Goal: Information Seeking & Learning: Learn about a topic

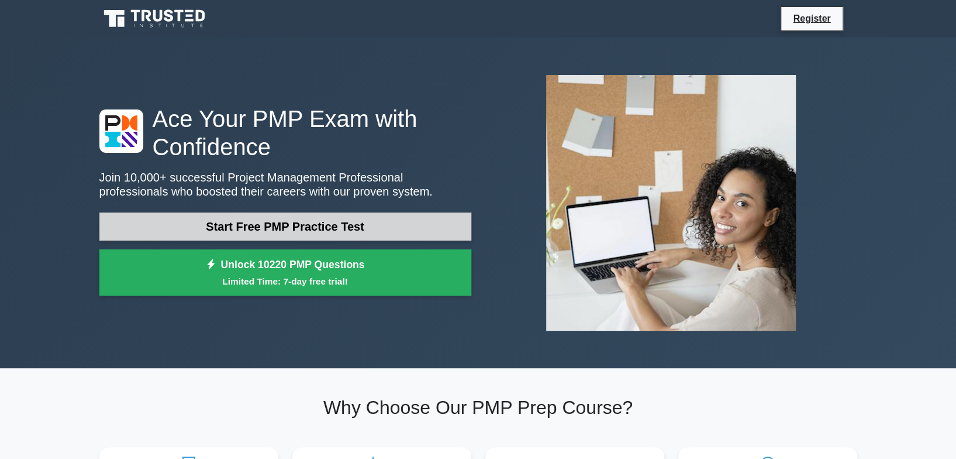
click at [277, 225] on link "Start Free PMP Practice Test" at bounding box center [285, 226] width 372 height 28
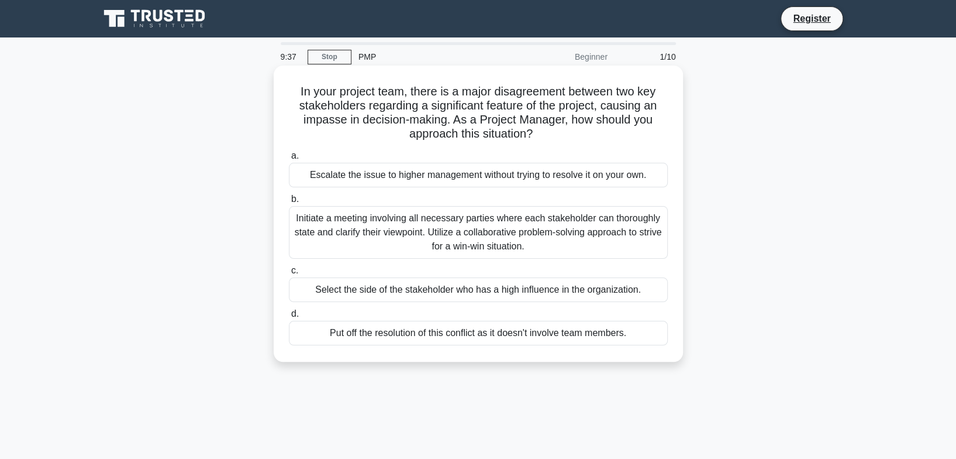
click at [377, 230] on div "Initiate a meeting involving all necessary parties where each stakeholder can t…" at bounding box center [478, 232] width 379 height 53
click at [289, 203] on input "b. Initiate a meeting involving all necessary parties where each stakeholder ca…" at bounding box center [289, 199] width 0 height 8
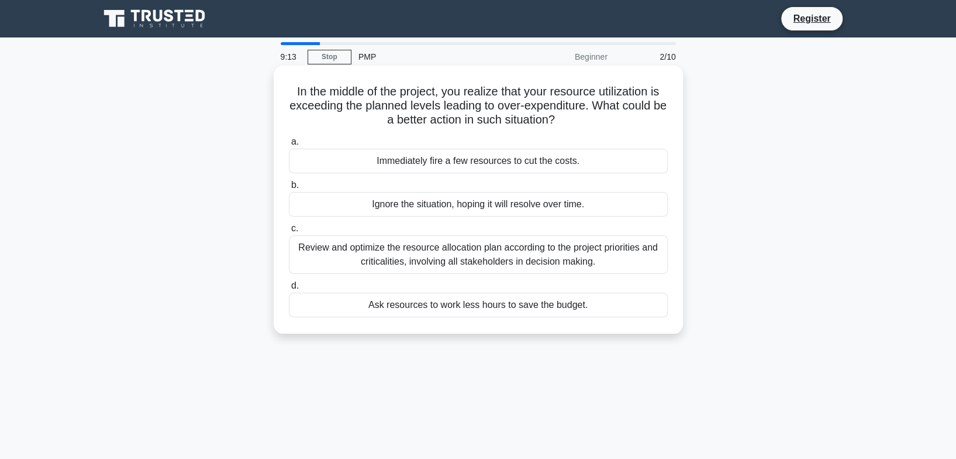
click at [375, 260] on div "Review and optimize the resource allocation plan according to the project prior…" at bounding box center [478, 254] width 379 height 39
click at [289, 232] on input "c. Review and optimize the resource allocation plan according to the project pr…" at bounding box center [289, 229] width 0 height 8
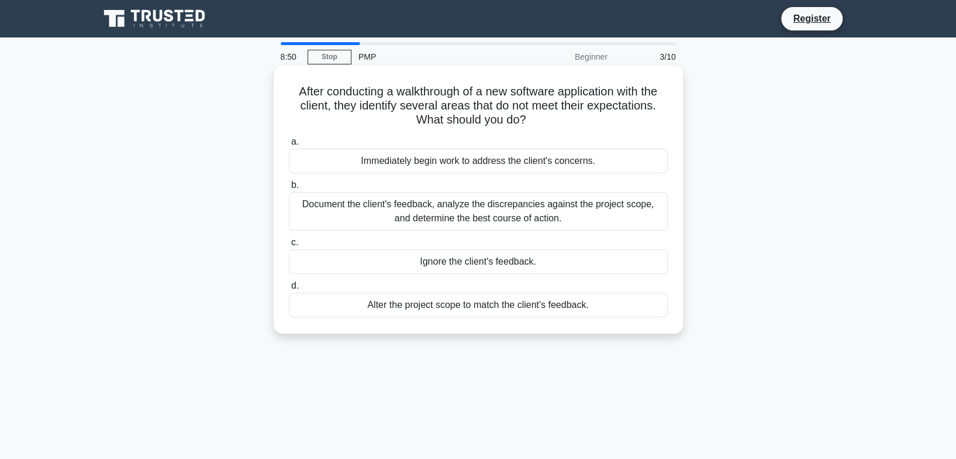
click at [412, 208] on div "Document the client's feedback, analyze the discrepancies against the project s…" at bounding box center [478, 211] width 379 height 39
click at [289, 189] on input "b. Document the client's feedback, analyze the discrepancies against the projec…" at bounding box center [289, 185] width 0 height 8
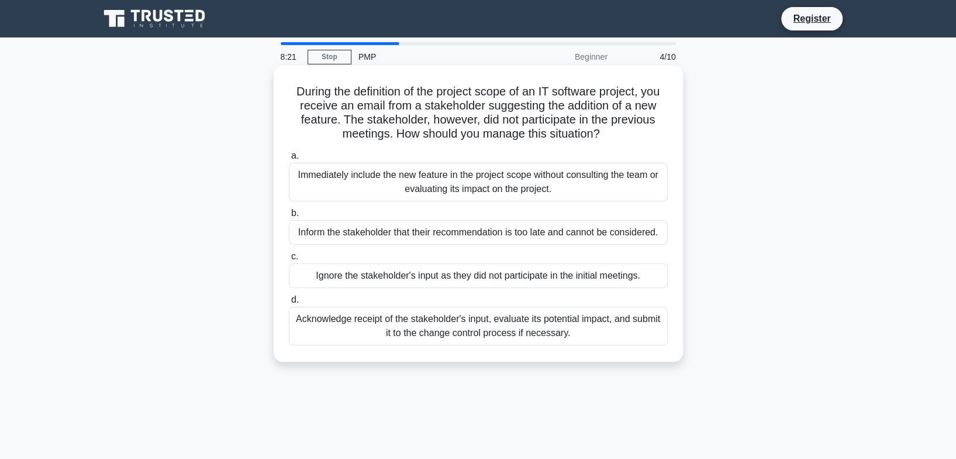
click at [437, 321] on div "Acknowledge receipt of the stakeholder's input, evaluate its potential impact, …" at bounding box center [478, 325] width 379 height 39
click at [289, 304] on input "d. Acknowledge receipt of the stakeholder's input, evaluate its potential impac…" at bounding box center [289, 300] width 0 height 8
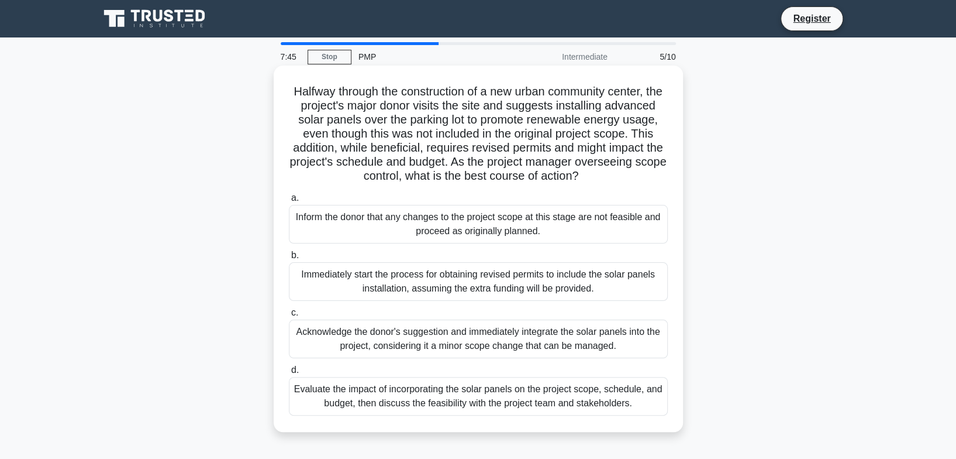
click at [425, 413] on div "Evaluate the impact of incorporating the solar panels on the project scope, sch…" at bounding box center [478, 396] width 379 height 39
click at [289, 374] on input "d. Evaluate the impact of incorporating the solar panels on the project scope, …" at bounding box center [289, 370] width 0 height 8
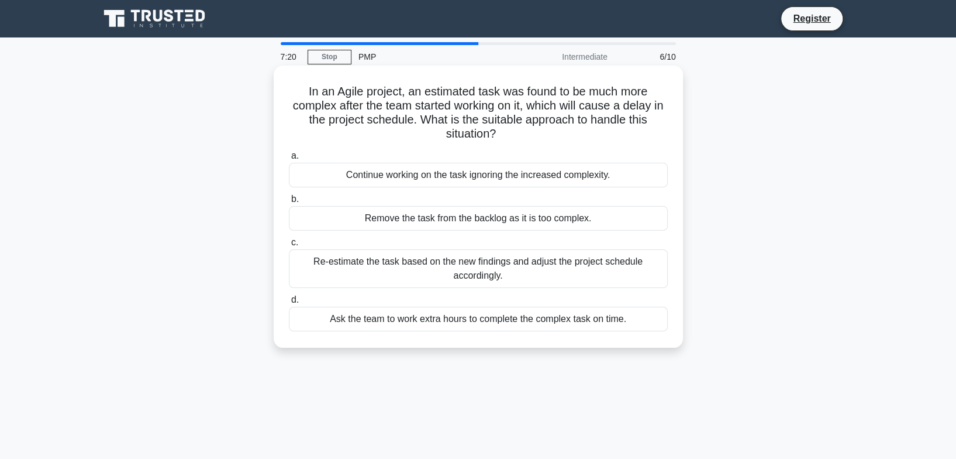
click at [392, 262] on div "Re-estimate the task based on the new findings and adjust the project schedule …" at bounding box center [478, 268] width 379 height 39
click at [289, 246] on input "c. Re-estimate the task based on the new findings and adjust the project schedu…" at bounding box center [289, 243] width 0 height 8
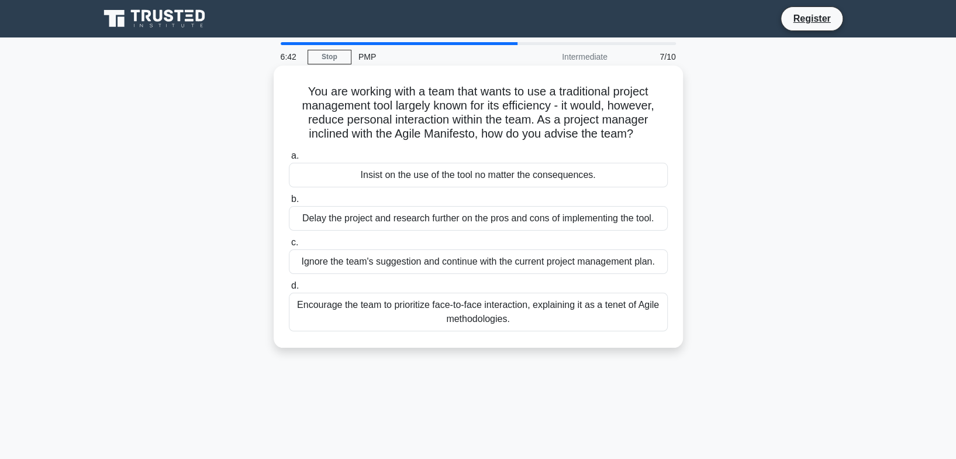
click at [467, 314] on div "Encourage the team to prioritize face-to-face interaction, explaining it as a t…" at bounding box center [478, 311] width 379 height 39
click at [289, 289] on input "d. Encourage the team to prioritize face-to-face interaction, explaining it as …" at bounding box center [289, 286] width 0 height 8
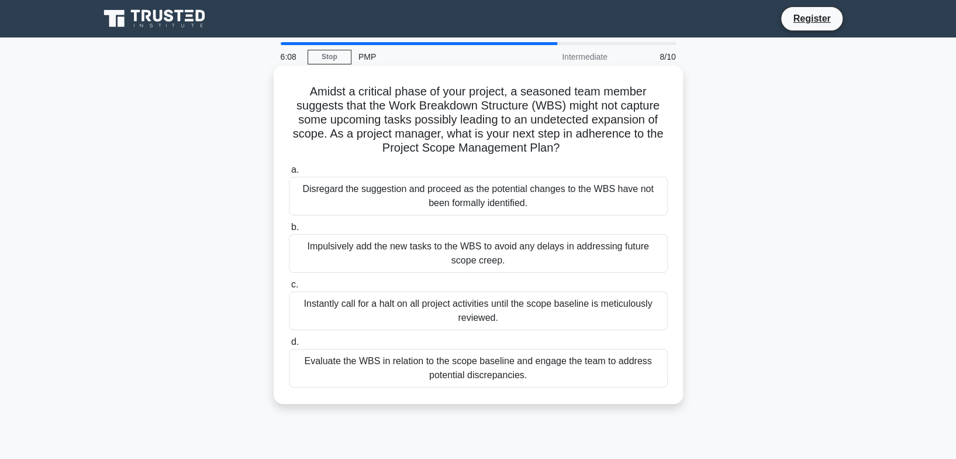
click at [454, 373] on div "Evaluate the WBS in relation to the scope baseline and engage the team to addre…" at bounding box center [478, 368] width 379 height 39
click at [289, 346] on input "d. Evaluate the WBS in relation to the scope baseline and engage the team to ad…" at bounding box center [289, 342] width 0 height 8
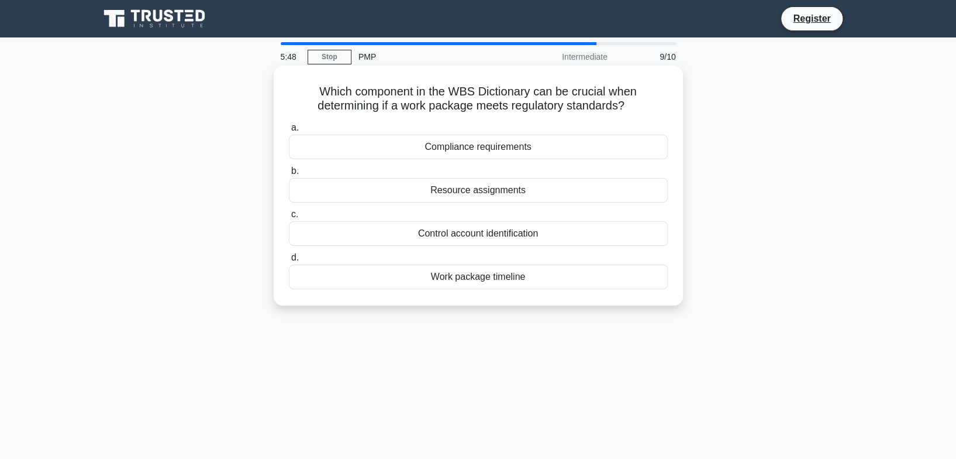
click at [396, 149] on div "Compliance requirements" at bounding box center [478, 147] width 379 height 25
click at [289, 132] on input "a. Compliance requirements" at bounding box center [289, 128] width 0 height 8
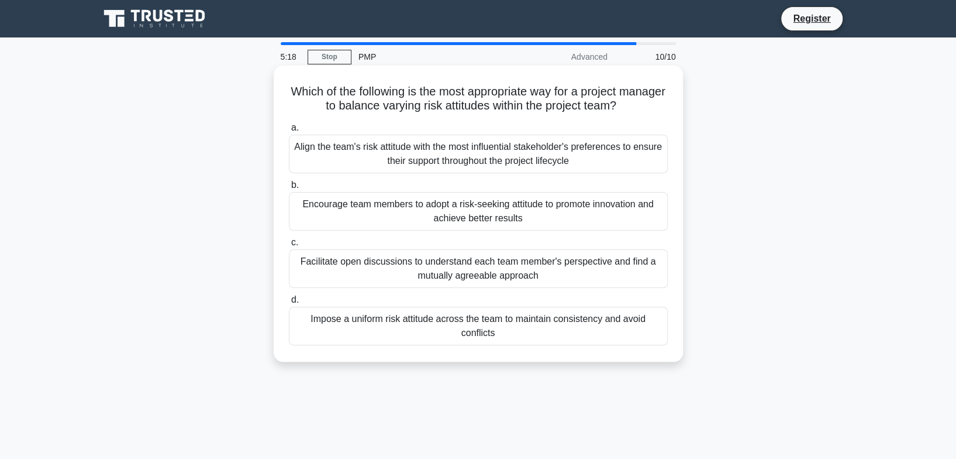
click at [474, 270] on div "Facilitate open discussions to understand each team member's perspective and fi…" at bounding box center [478, 268] width 379 height 39
click at [289, 246] on input "c. Facilitate open discussions to understand each team member's perspective and…" at bounding box center [289, 243] width 0 height 8
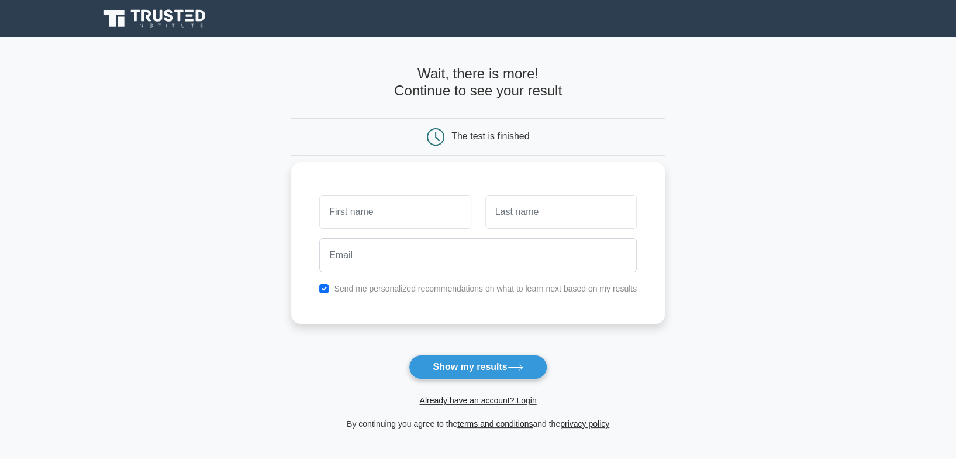
click at [343, 211] on input "text" at bounding box center [394, 212] width 151 height 34
type input "[PERSON_NAME]"
click at [511, 213] on input "text" at bounding box center [560, 212] width 151 height 34
type input "Cashwell"
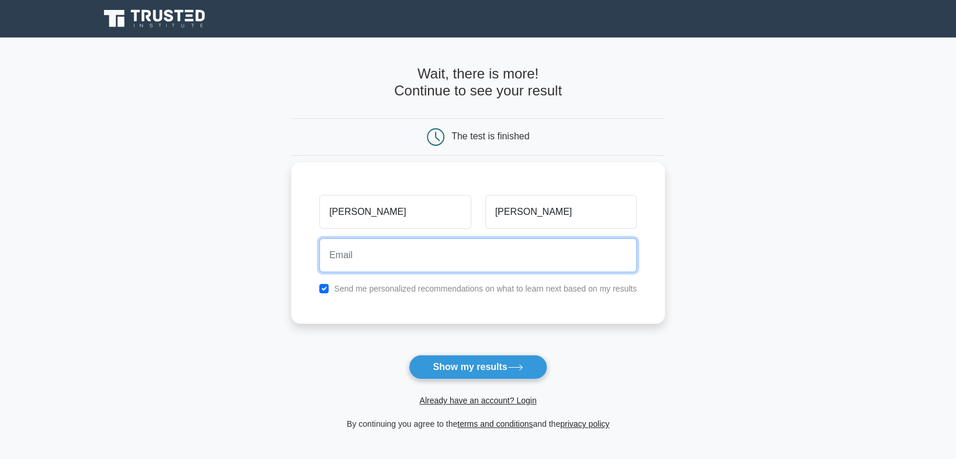
click at [384, 258] on input "email" at bounding box center [478, 255] width 318 height 34
type input "mscashwell@comcast.net"
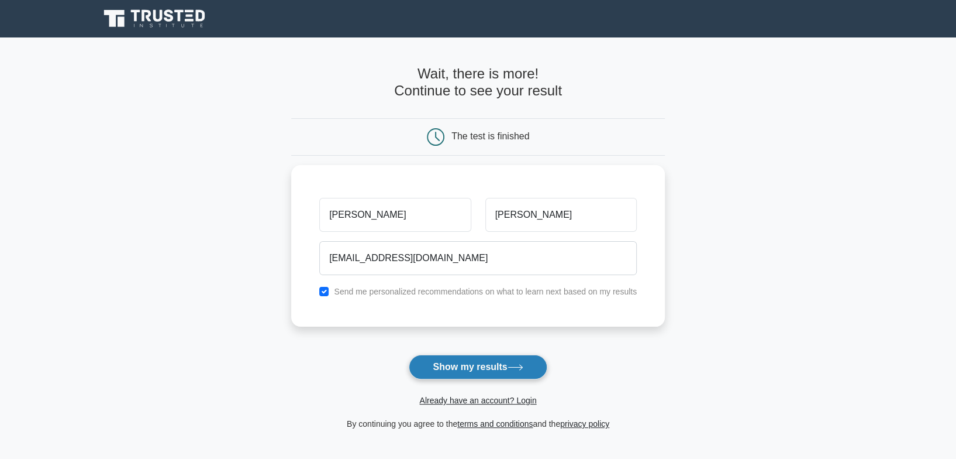
click at [441, 363] on button "Show my results" at bounding box center [478, 366] width 138 height 25
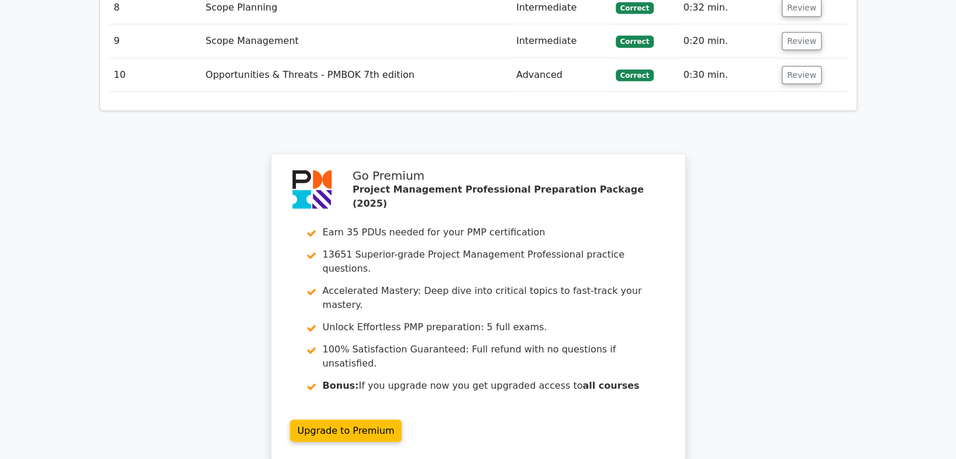
scroll to position [1871, 0]
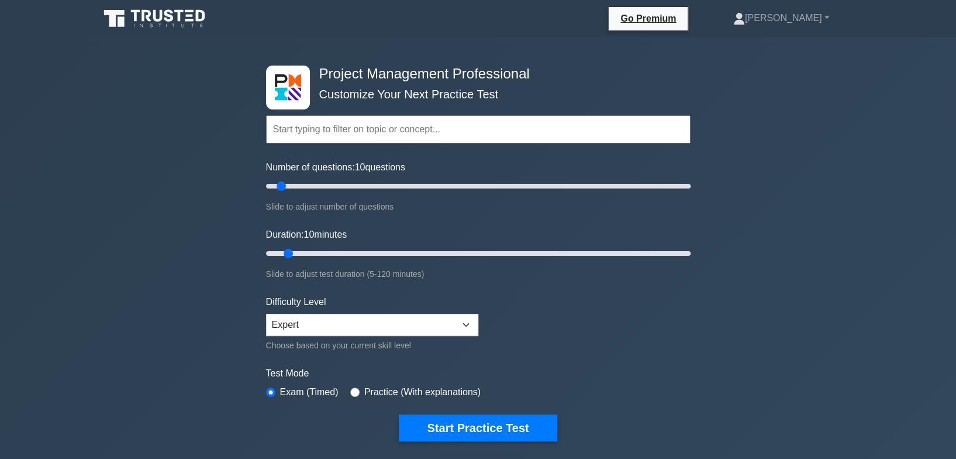
click at [563, 127] on input "text" at bounding box center [478, 129] width 425 height 28
click at [436, 135] on input "text" at bounding box center [478, 129] width 425 height 28
click at [863, 36] on nav "Go Premium Michelle Profile" at bounding box center [478, 18] width 956 height 37
click at [319, 133] on input "text" at bounding box center [478, 129] width 425 height 28
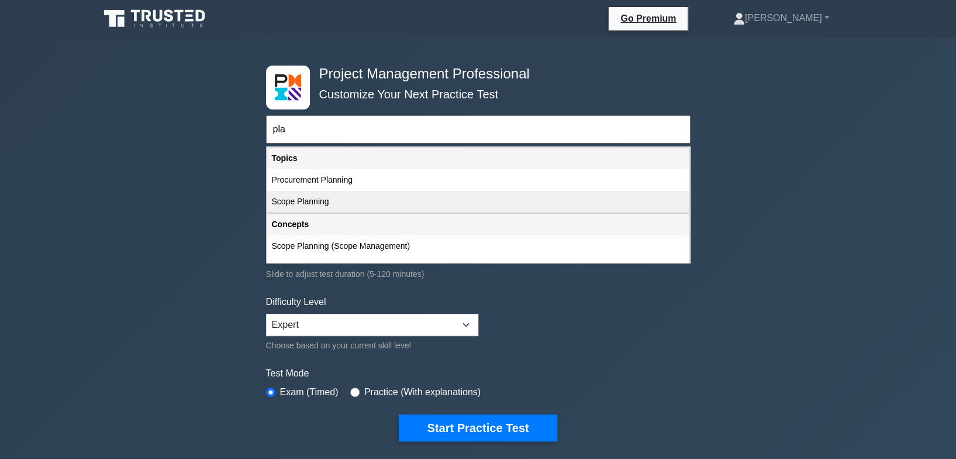
click at [308, 199] on div "Scope Planning" at bounding box center [478, 202] width 422 height 22
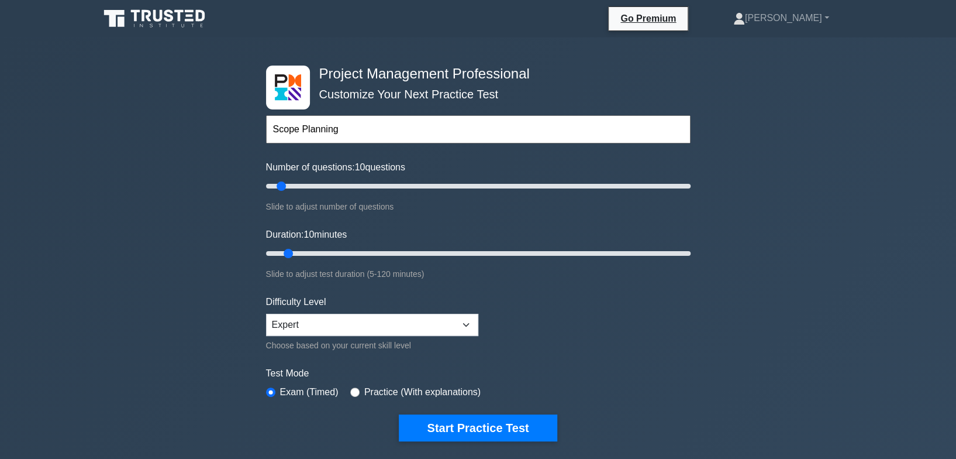
click at [346, 135] on input "Scope Planning" at bounding box center [478, 129] width 425 height 28
drag, startPoint x: 346, startPoint y: 130, endPoint x: 268, endPoint y: 123, distance: 78.7
click at [268, 123] on input "Scope Planning" at bounding box center [478, 129] width 425 height 28
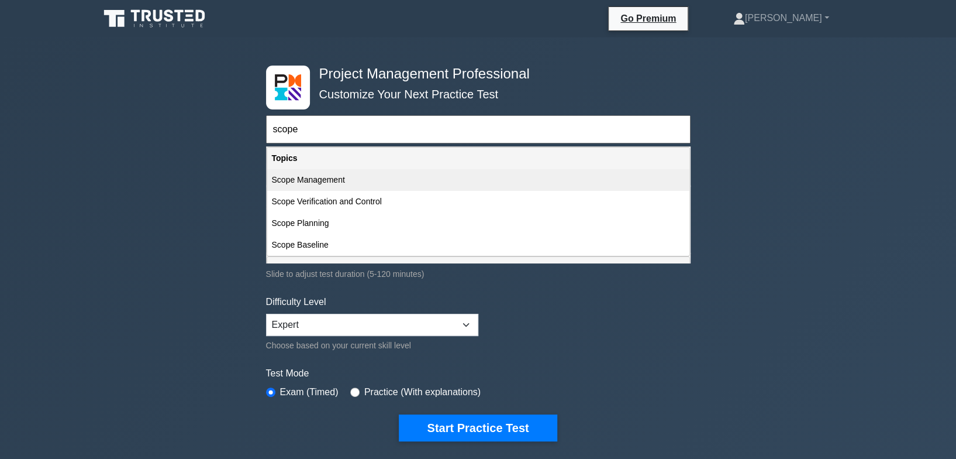
click at [286, 182] on div "Scope Management" at bounding box center [478, 180] width 422 height 22
type input "Scope Management"
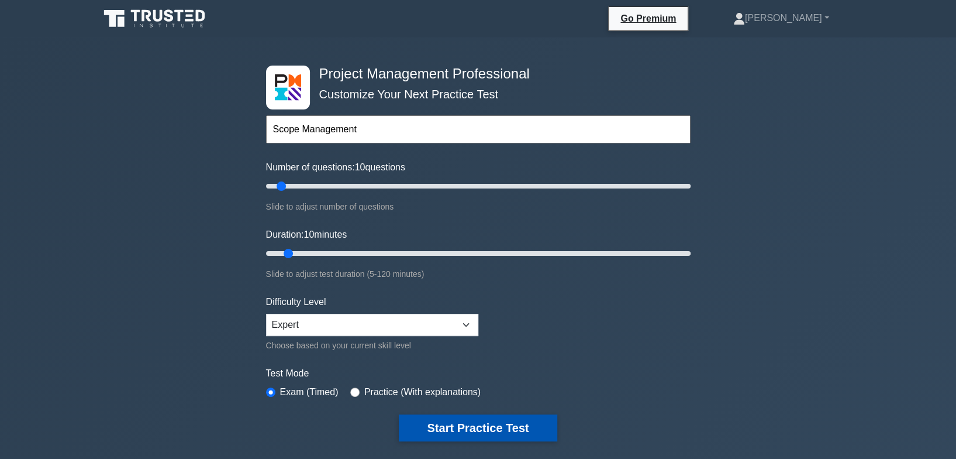
click at [453, 422] on button "Start Practice Test" at bounding box center [478, 427] width 158 height 27
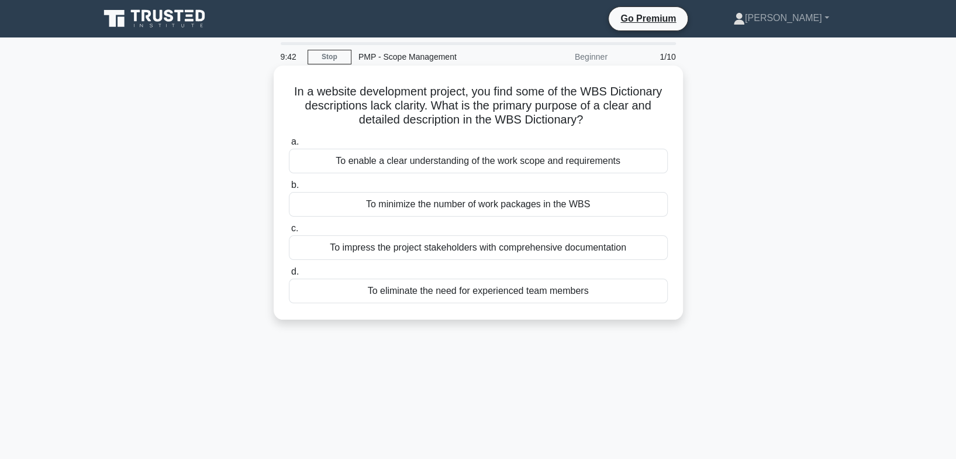
click at [375, 160] on div "To enable a clear understanding of the work scope and requirements" at bounding box center [478, 161] width 379 height 25
click at [289, 146] on input "a. To enable a clear understanding of the work scope and requirements" at bounding box center [289, 142] width 0 height 8
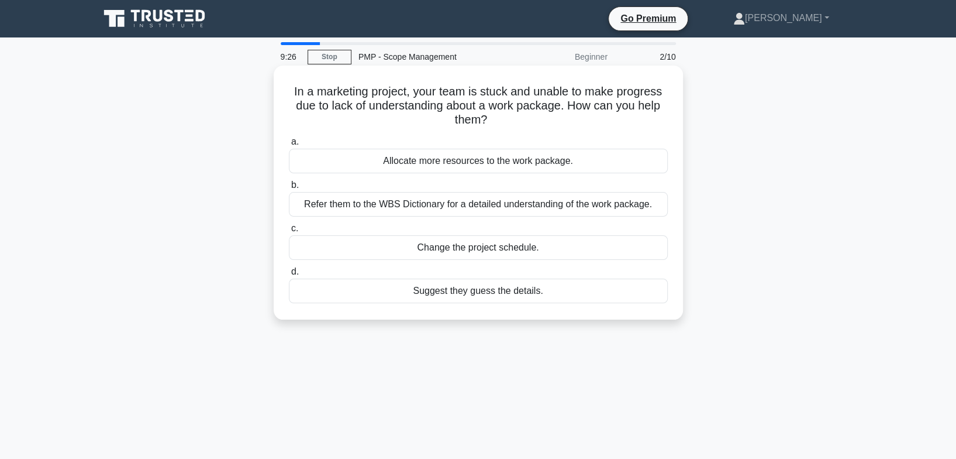
click at [377, 205] on div "Refer them to the WBS Dictionary for a detailed understanding of the work packa…" at bounding box center [478, 204] width 379 height 25
click at [289, 189] on input "b. Refer them to the WBS Dictionary for a detailed understanding of the work pa…" at bounding box center [289, 185] width 0 height 8
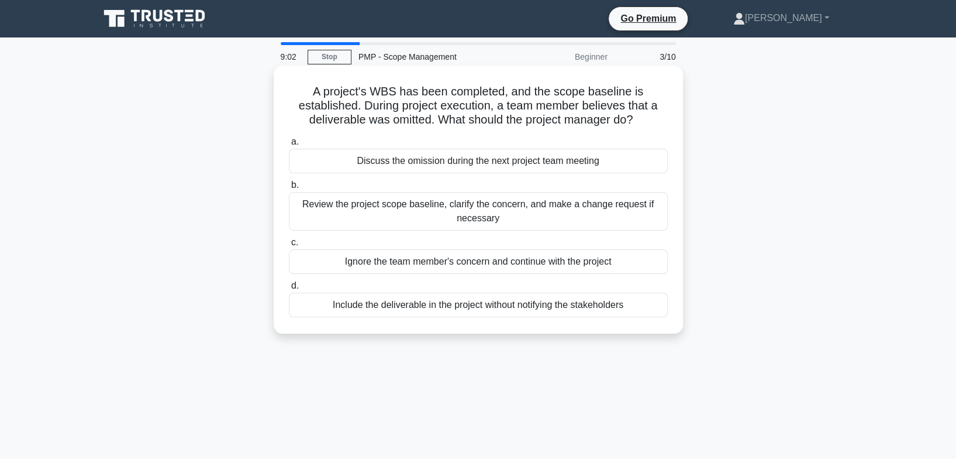
click at [406, 208] on div "Review the project scope baseline, clarify the concern, and make a change reque…" at bounding box center [478, 211] width 379 height 39
click at [289, 189] on input "b. Review the project scope baseline, clarify the concern, and make a change re…" at bounding box center [289, 185] width 0 height 8
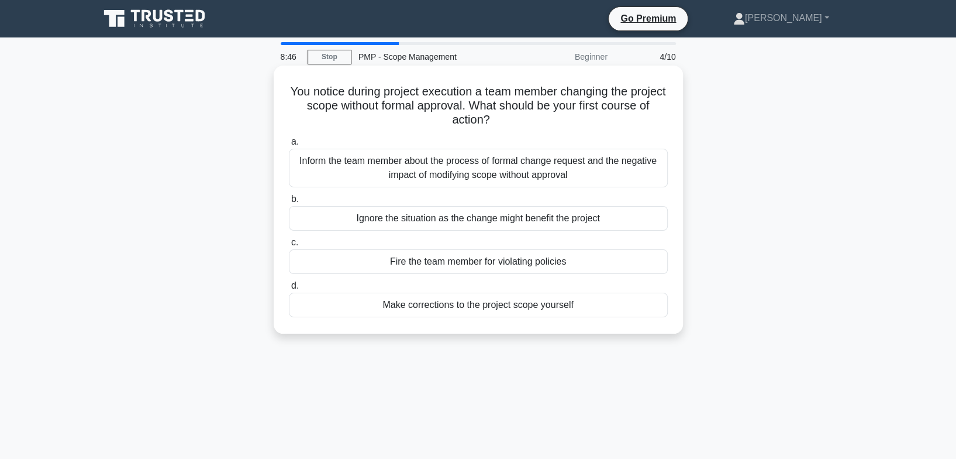
click at [409, 167] on div "Inform the team member about the process of formal change request and the negat…" at bounding box center [478, 168] width 379 height 39
click at [289, 146] on input "a. Inform the team member about the process of formal change request and the ne…" at bounding box center [289, 142] width 0 height 8
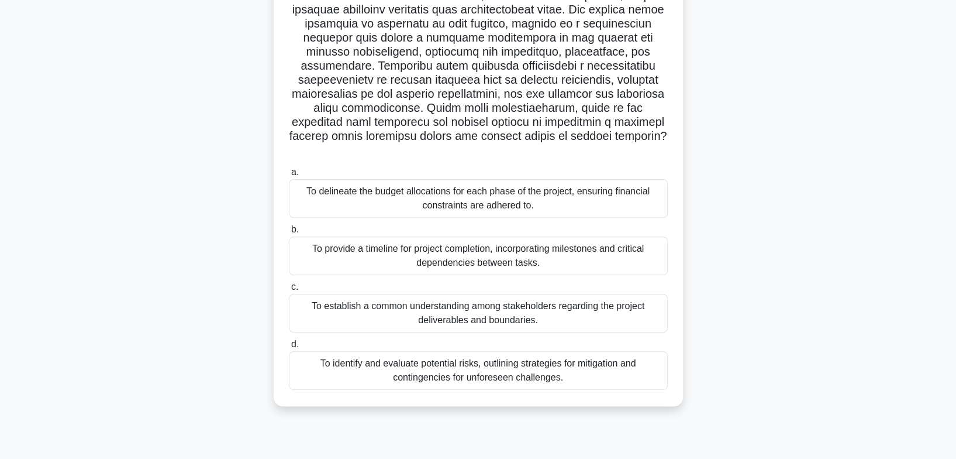
scroll to position [173, 0]
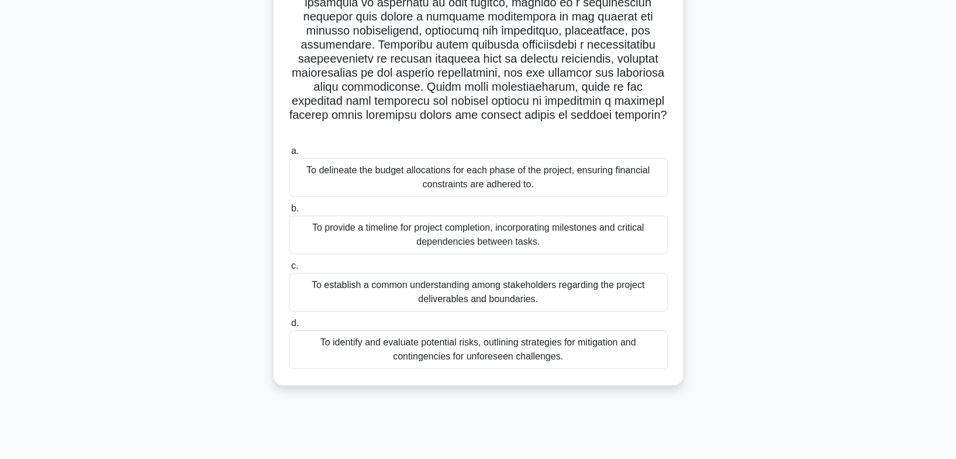
click at [441, 281] on div "To establish a common understanding among stakeholders regarding the project de…" at bounding box center [478, 292] width 379 height 39
click at [289, 270] on input "c. To establish a common understanding among stakeholders regarding the project…" at bounding box center [289, 266] width 0 height 8
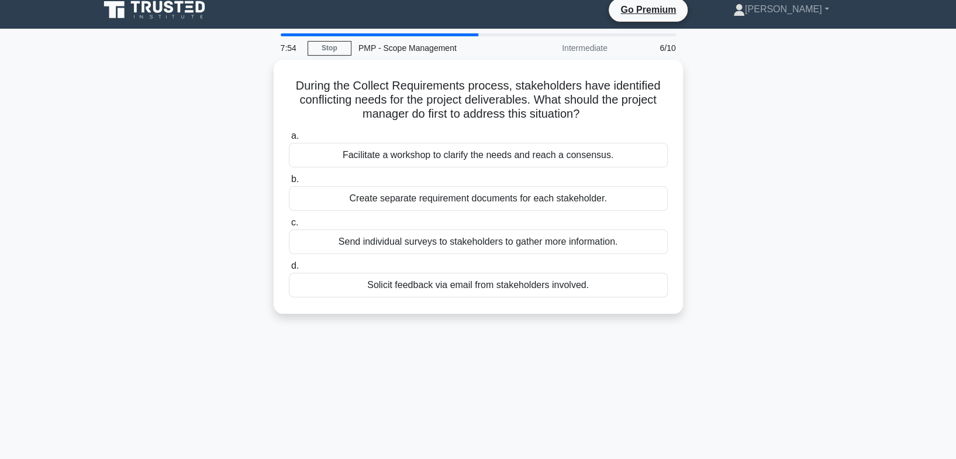
scroll to position [0, 0]
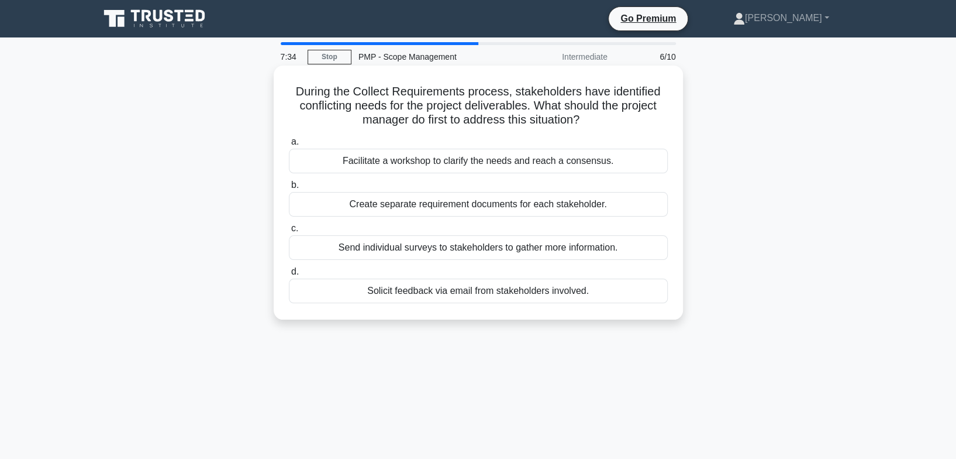
click at [352, 163] on div "Facilitate a workshop to clarify the needs and reach a consensus." at bounding box center [478, 161] width 379 height 25
click at [289, 146] on input "a. Facilitate a workshop to clarify the needs and reach a consensus." at bounding box center [289, 142] width 0 height 8
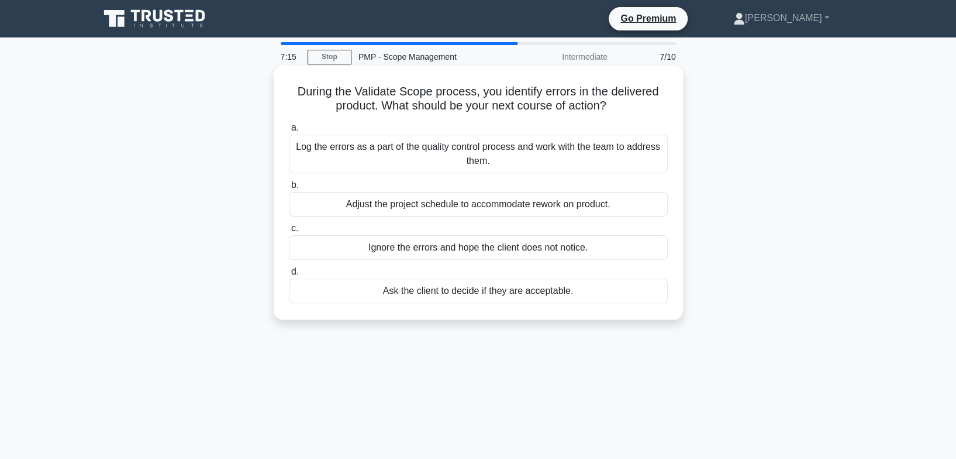
click at [360, 162] on div "Log the errors as a part of the quality control process and work with the team …" at bounding box center [478, 154] width 379 height 39
click at [289, 132] on input "a. Log the errors as a part of the quality control process and work with the te…" at bounding box center [289, 128] width 0 height 8
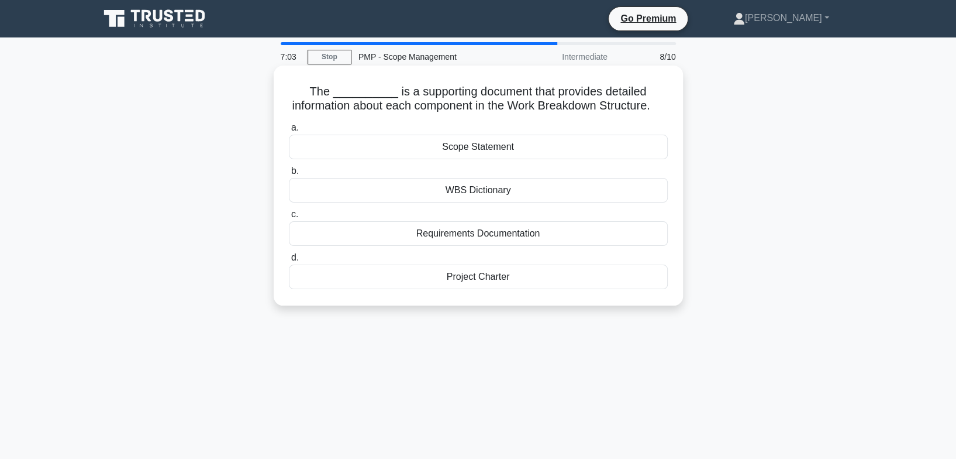
click at [430, 202] on div "WBS Dictionary" at bounding box center [478, 190] width 379 height 25
click at [289, 175] on input "b. WBS Dictionary" at bounding box center [289, 171] width 0 height 8
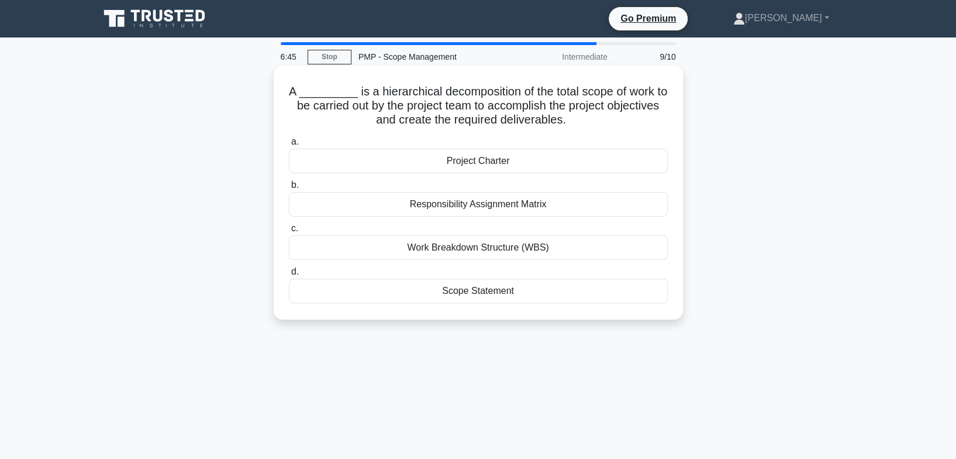
click at [421, 248] on div "Work Breakdown Structure (WBS)" at bounding box center [478, 247] width 379 height 25
click at [289, 232] on input "c. Work Breakdown Structure (WBS)" at bounding box center [289, 229] width 0 height 8
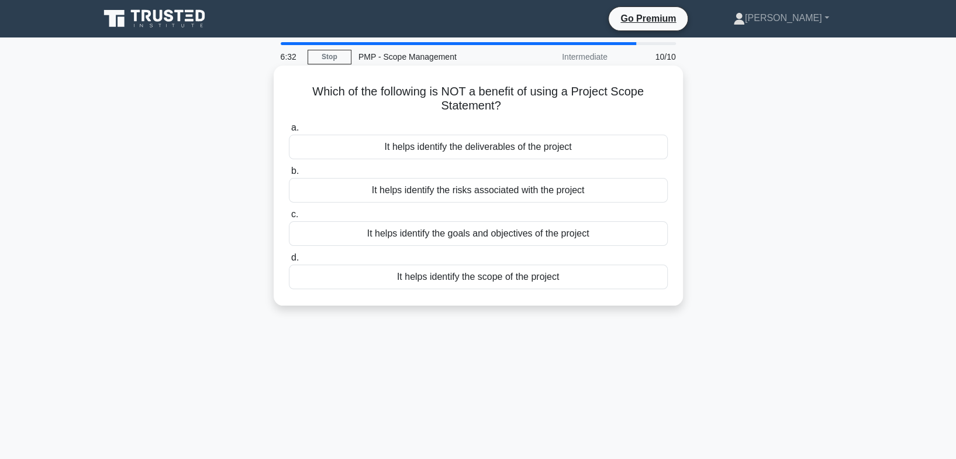
click at [388, 192] on div "It helps identify the risks associated with the project" at bounding box center [478, 190] width 379 height 25
click at [289, 175] on input "b. It helps identify the risks associated with the project" at bounding box center [289, 171] width 0 height 8
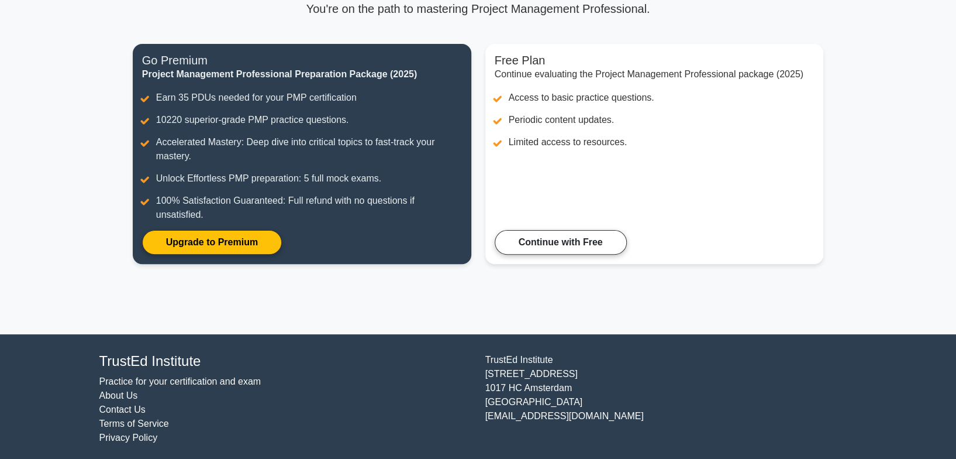
scroll to position [120, 0]
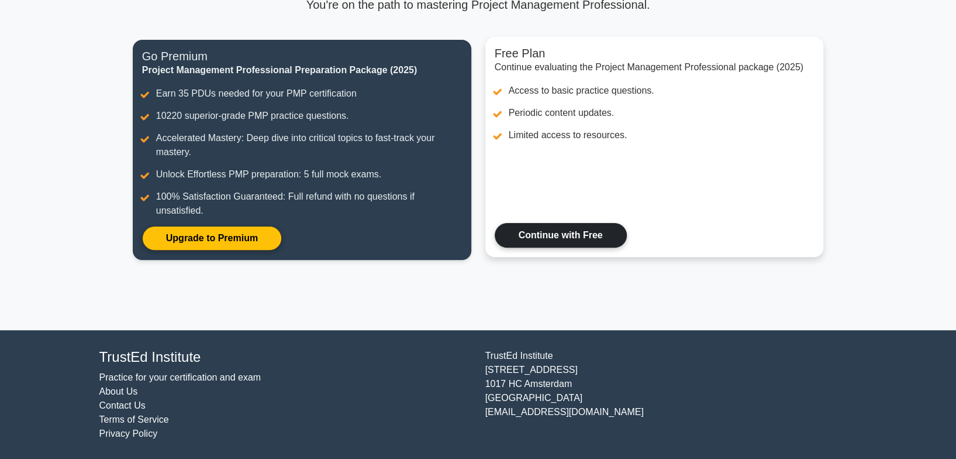
click at [547, 233] on link "Continue with Free" at bounding box center [561, 235] width 132 height 25
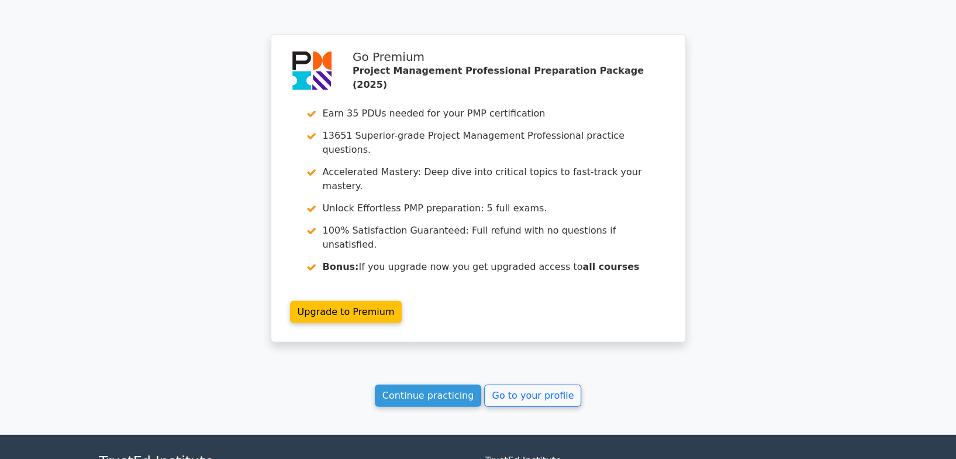
scroll to position [1829, 0]
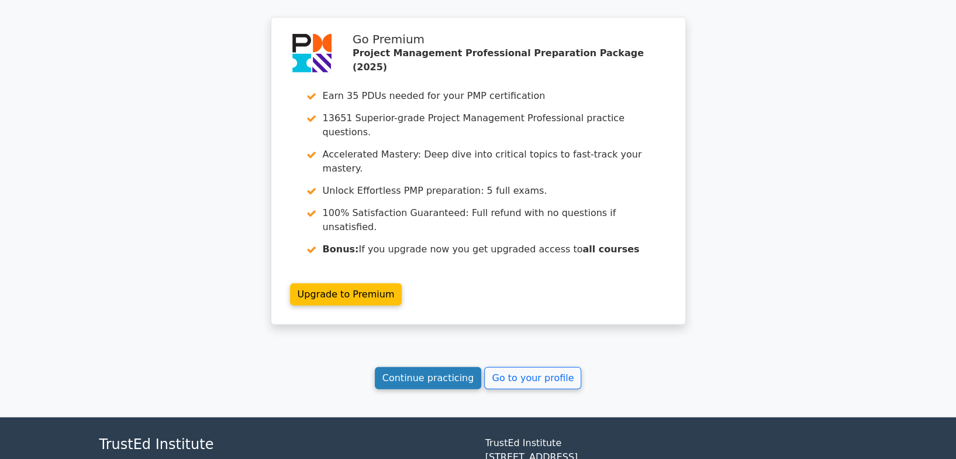
click at [455, 367] on link "Continue practicing" at bounding box center [428, 378] width 107 height 22
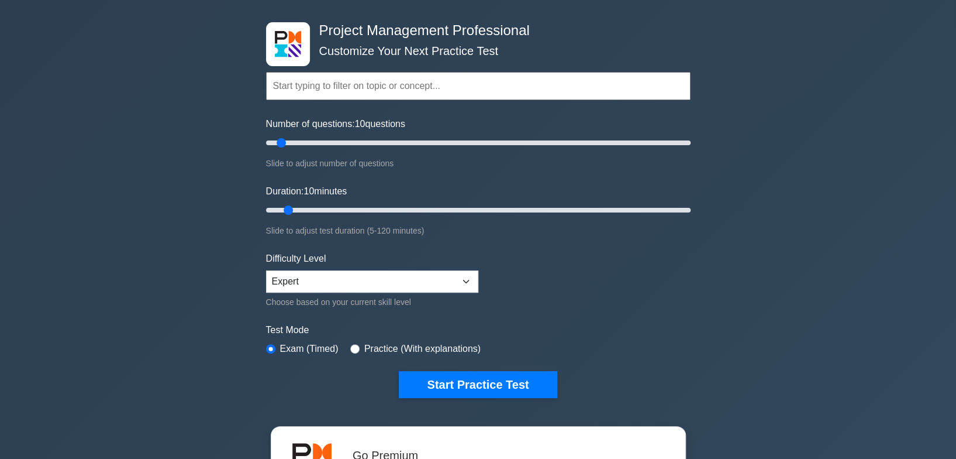
scroll to position [58, 0]
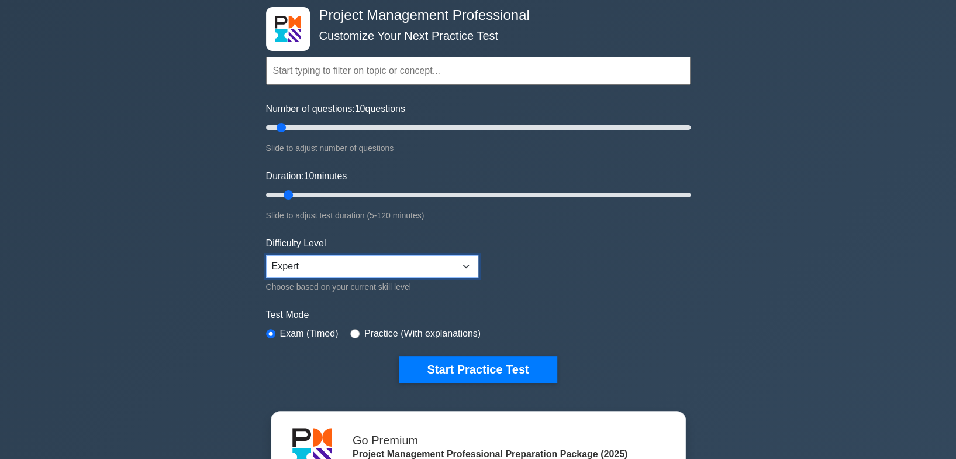
click at [468, 268] on select "Beginner Intermediate Expert" at bounding box center [372, 266] width 212 height 22
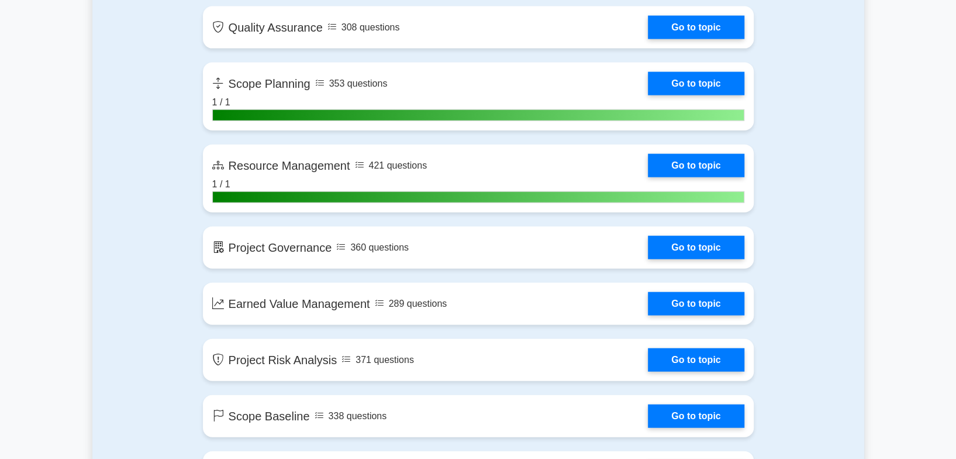
scroll to position [1755, 0]
